Goal: Information Seeking & Learning: Compare options

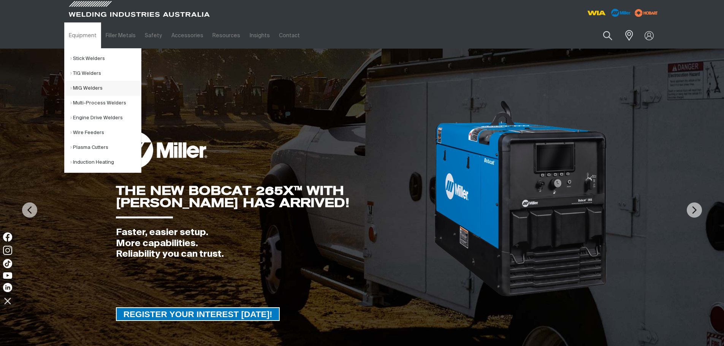
click at [76, 84] on link "MIG Welders" at bounding box center [105, 88] width 71 height 15
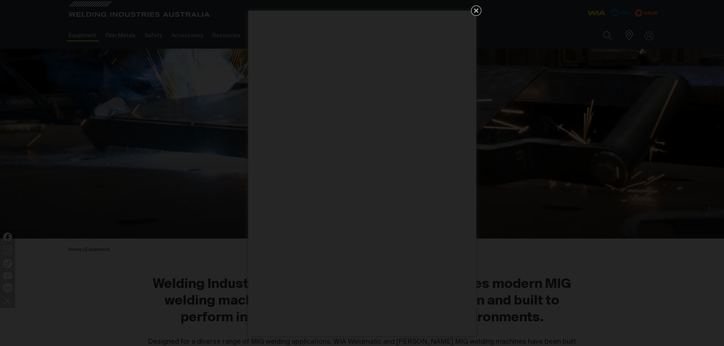
click at [481, 13] on link "Get 5 WIA Welding Guides Free!" at bounding box center [476, 10] width 11 height 11
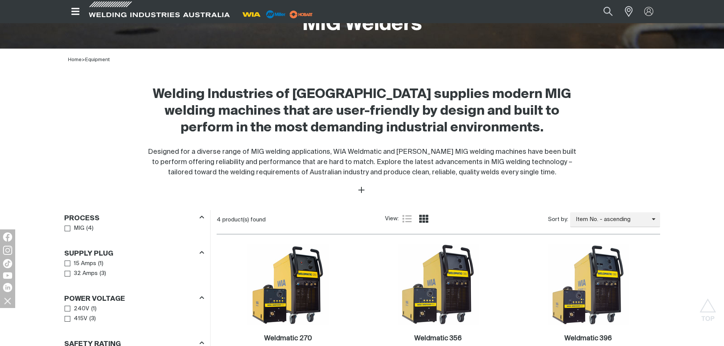
scroll to position [418, 0]
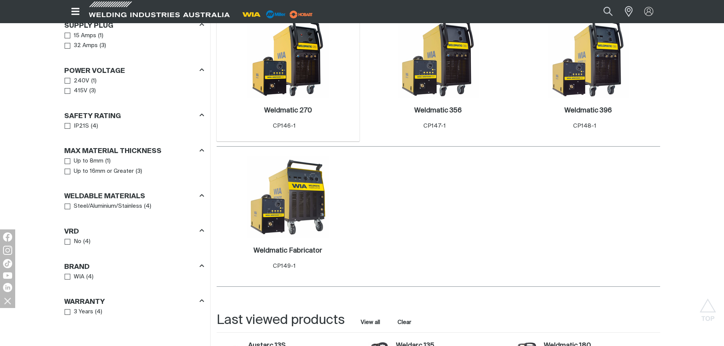
click at [291, 65] on img at bounding box center [288, 56] width 81 height 81
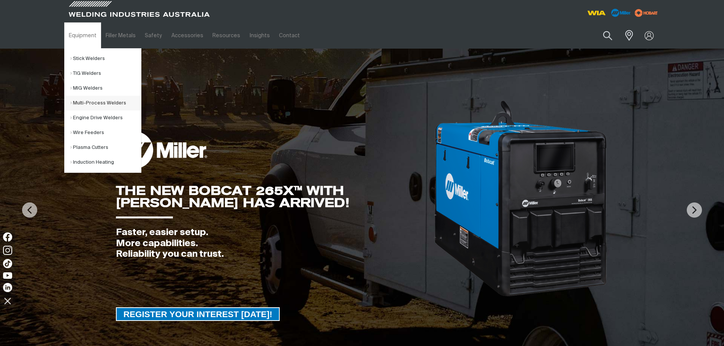
click at [77, 102] on link "Multi-Process Welders" at bounding box center [105, 103] width 71 height 15
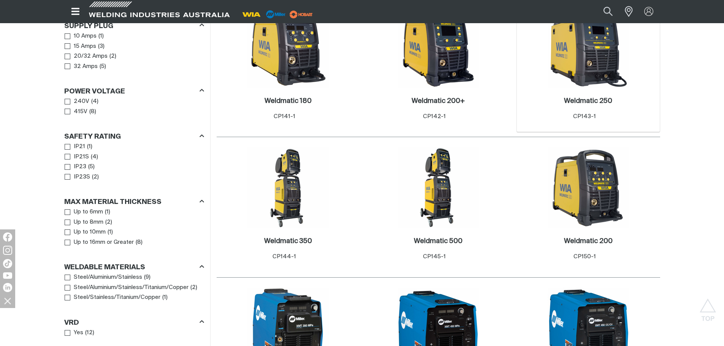
scroll to position [418, 0]
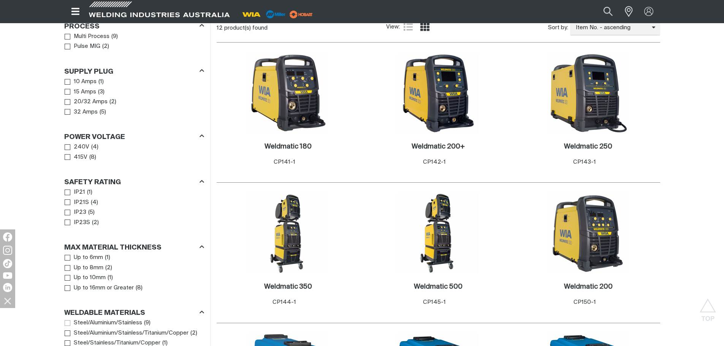
scroll to position [494, 0]
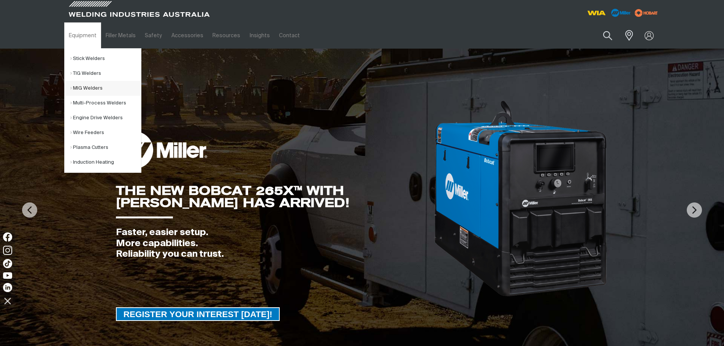
click at [81, 87] on link "MIG Welders" at bounding box center [105, 88] width 71 height 15
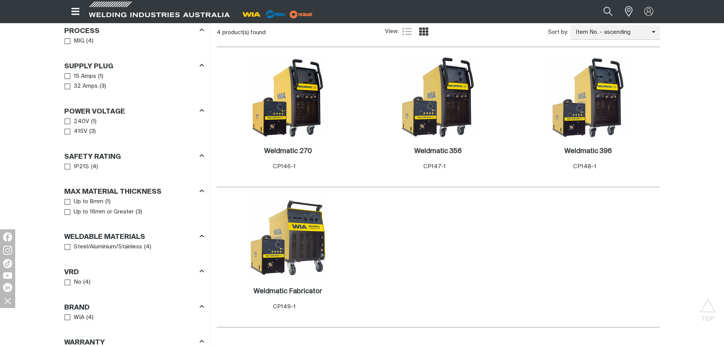
scroll to position [380, 0]
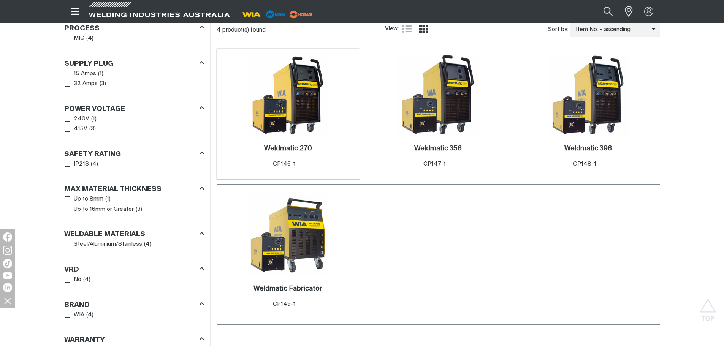
click at [307, 88] on img at bounding box center [288, 94] width 81 height 81
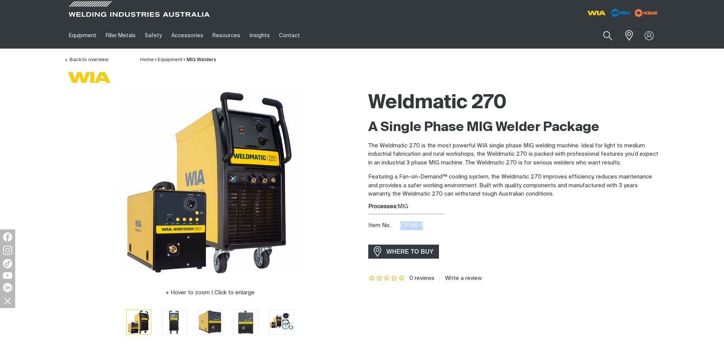
drag, startPoint x: 400, startPoint y: 226, endPoint x: 425, endPoint y: 227, distance: 24.4
click at [425, 227] on div "Item No. CP146-1" at bounding box center [515, 226] width 292 height 9
copy span "CP146-1"
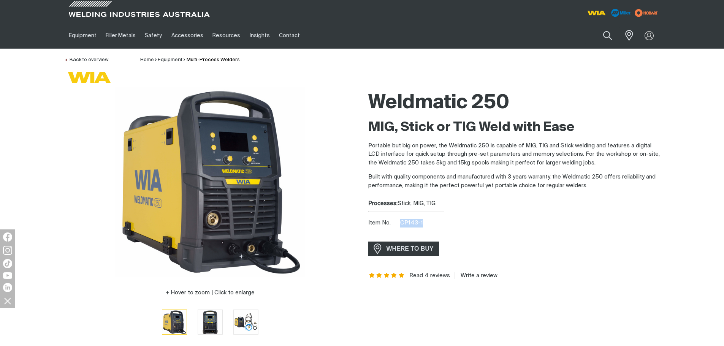
drag, startPoint x: 401, startPoint y: 224, endPoint x: 424, endPoint y: 223, distance: 23.6
click at [424, 223] on div "Item No. CP143-1" at bounding box center [515, 223] width 292 height 9
copy span "CP143-1"
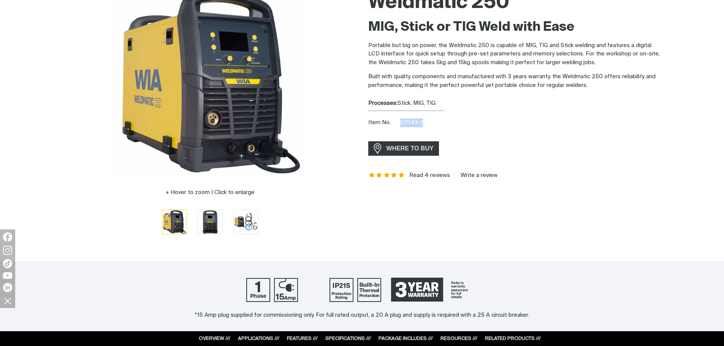
scroll to position [266, 0]
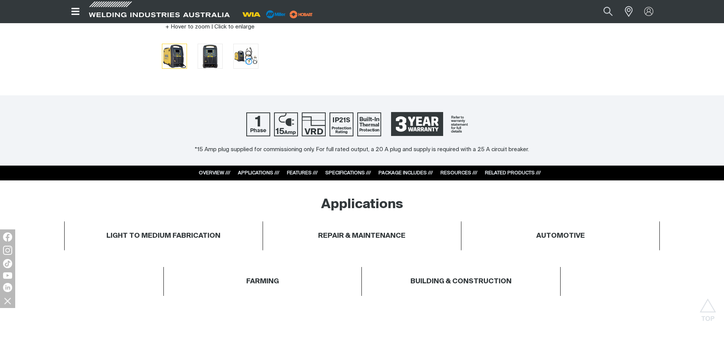
click at [340, 174] on link "SPECIFICATIONS ///" at bounding box center [349, 173] width 46 height 5
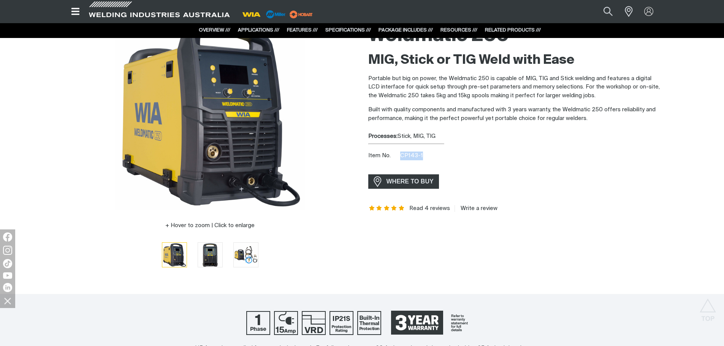
scroll to position [0, 0]
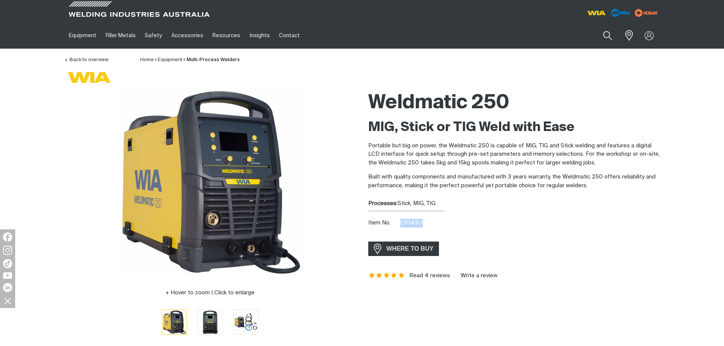
copy span "CP143-1"
